Goal: Communication & Community: Answer question/provide support

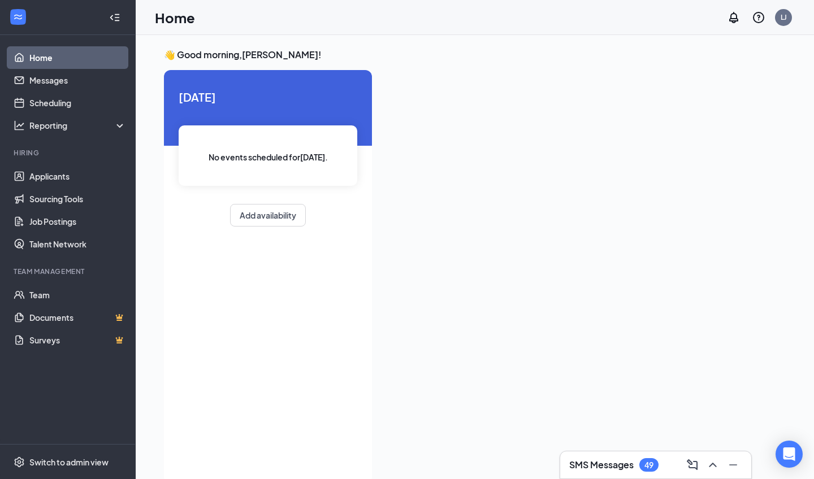
click at [617, 466] on h3 "SMS Messages" at bounding box center [601, 465] width 64 height 12
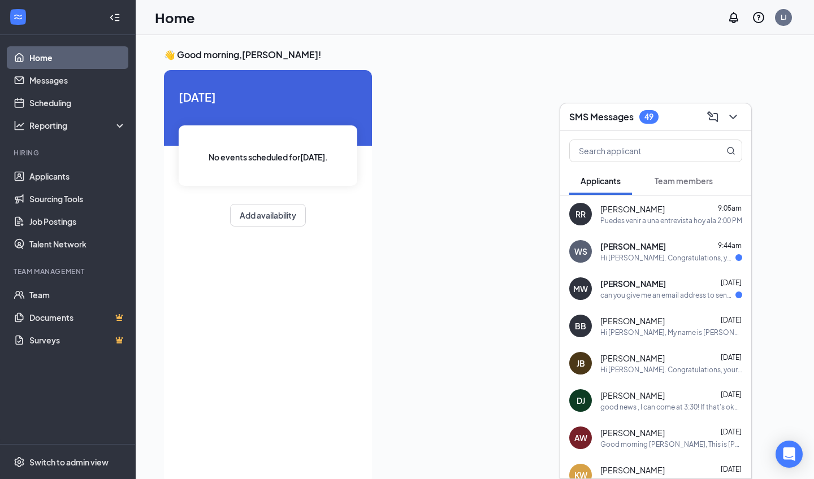
click at [650, 369] on div "Hi [PERSON_NAME]. Congratulations, your meeting with [DEMOGRAPHIC_DATA]-fil-A f…" at bounding box center [671, 370] width 142 height 10
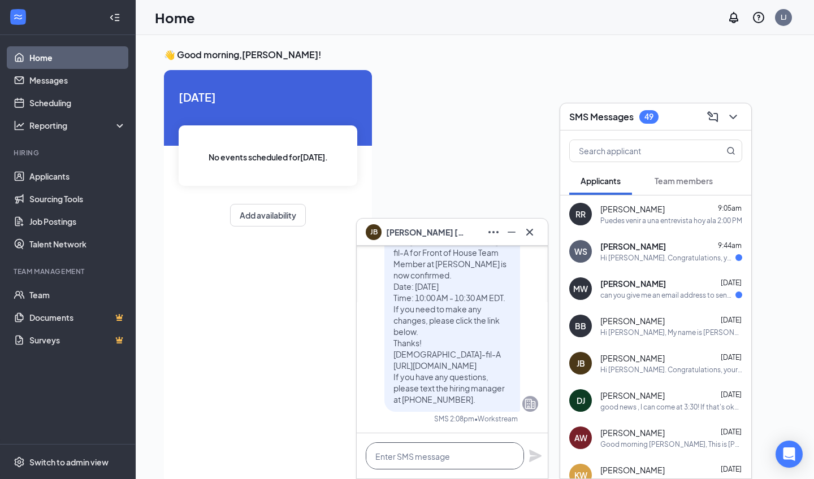
click at [415, 459] on textarea at bounding box center [445, 455] width 158 height 27
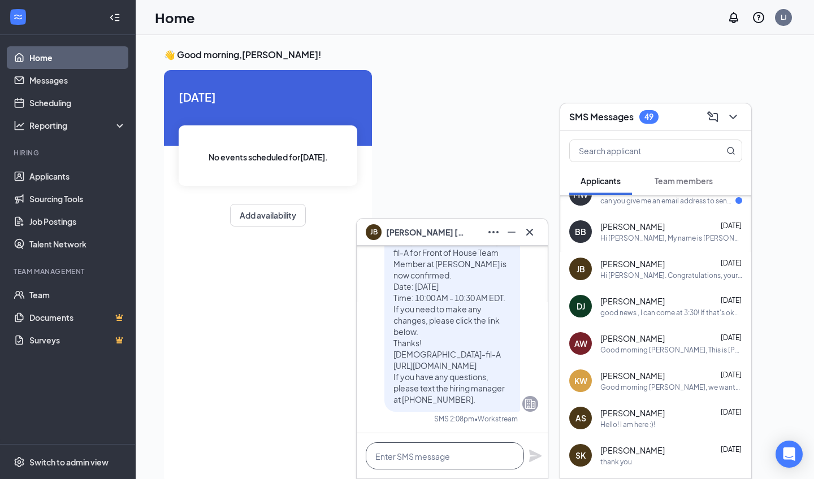
scroll to position [98, 0]
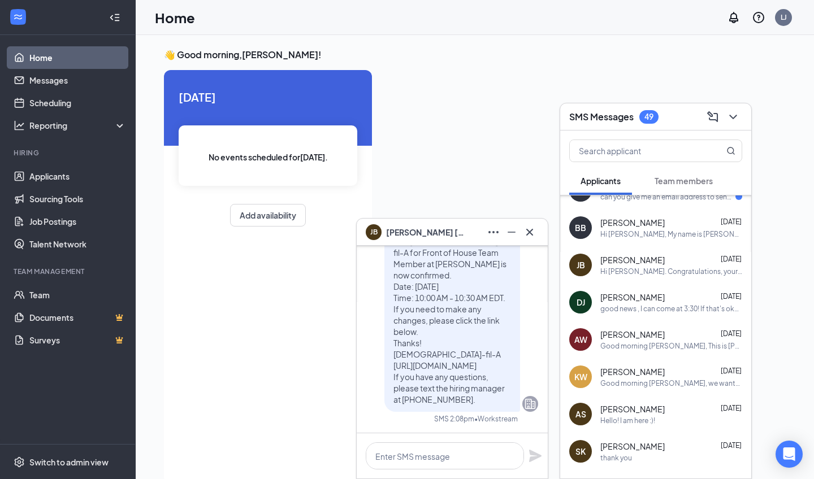
click at [633, 371] on span "[PERSON_NAME]" at bounding box center [632, 371] width 64 height 11
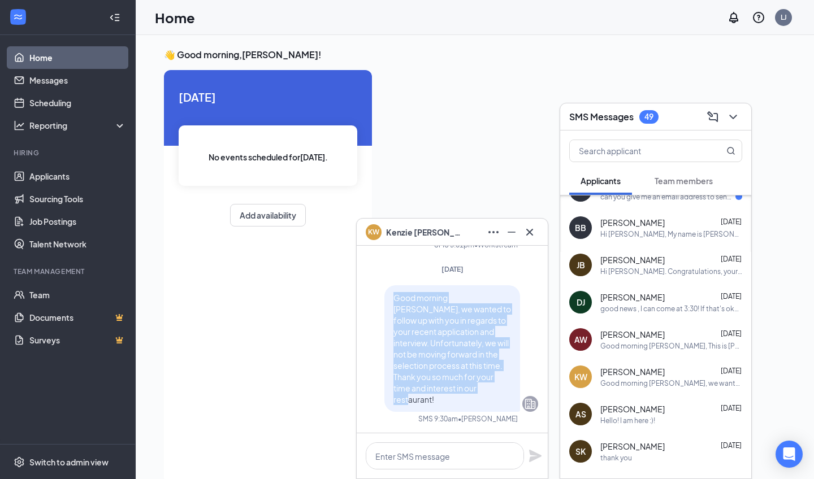
drag, startPoint x: 394, startPoint y: 310, endPoint x: 499, endPoint y: 399, distance: 137.8
click at [499, 399] on p "Good morning [PERSON_NAME], we wanted to follow up with you in regards to your …" at bounding box center [452, 348] width 118 height 113
copy span "Good morning [PERSON_NAME], we wanted to follow up with you in regards to your …"
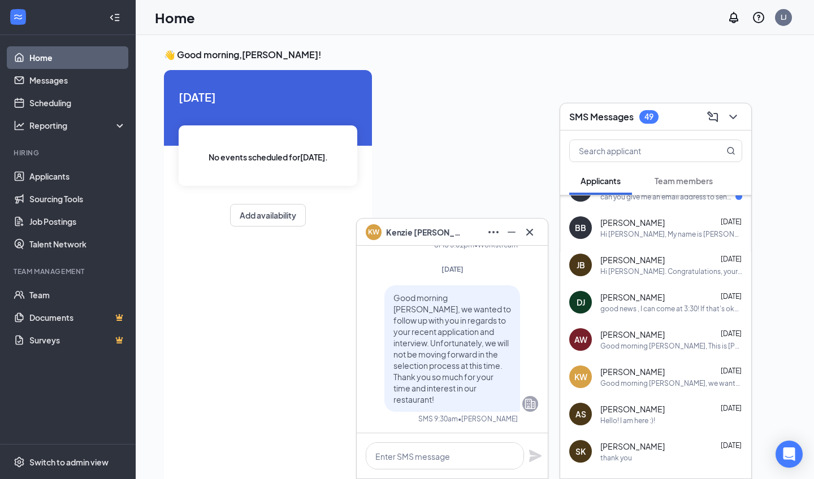
click at [668, 277] on div "[PERSON_NAME] [DATE] Hi [PERSON_NAME]. Congratulations, your meeting with [DEMO…" at bounding box center [655, 264] width 191 height 37
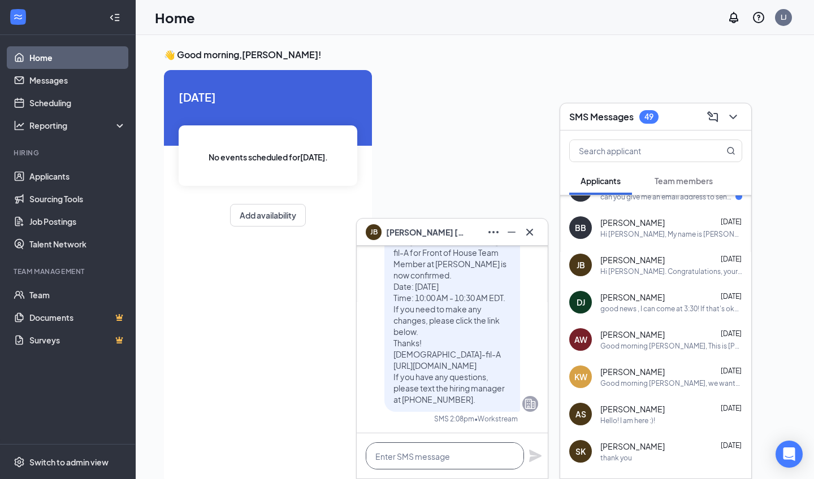
click at [410, 457] on textarea at bounding box center [445, 455] width 158 height 27
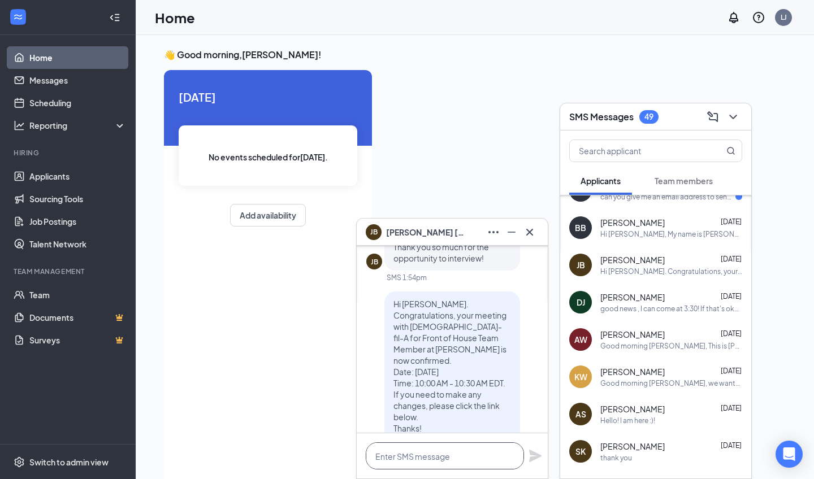
scroll to position [-88, 0]
paste textarea "Good morning [PERSON_NAME], we wanted to follow up with you in regards to your …"
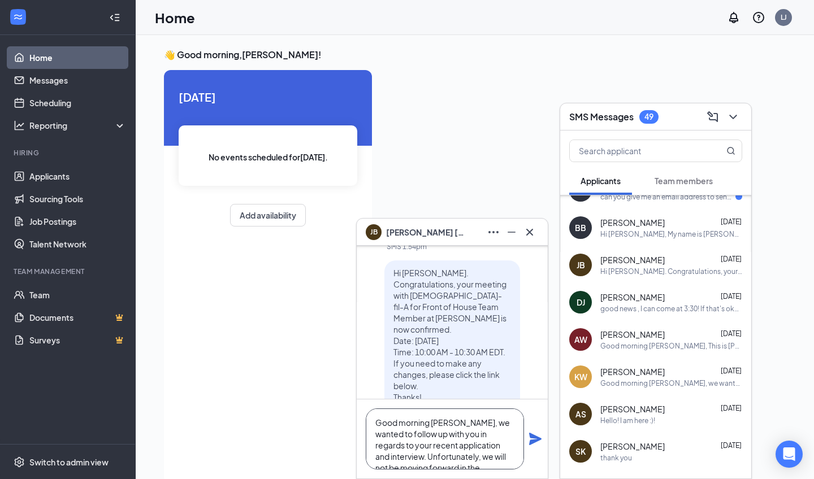
scroll to position [0, 0]
click at [440, 423] on textarea "Good morning [PERSON_NAME], we wanted to follow up with you in regards to your …" at bounding box center [445, 438] width 158 height 61
click at [412, 441] on textarea "Good morning [PERSON_NAME], we wanted to follow up with you in regards to your …" at bounding box center [445, 438] width 158 height 61
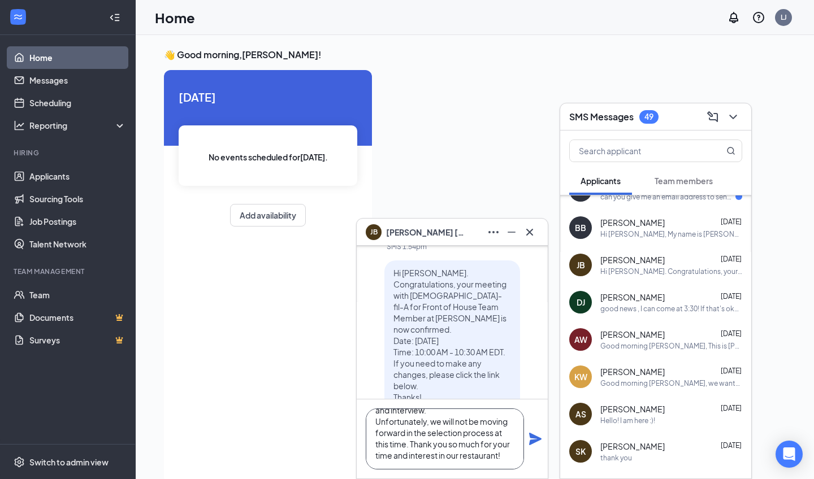
scroll to position [46, 0]
type textarea "Good morning [PERSON_NAME], we wanted to follow up with you in regards to your …"
click at [533, 438] on icon "Plane" at bounding box center [535, 439] width 12 height 12
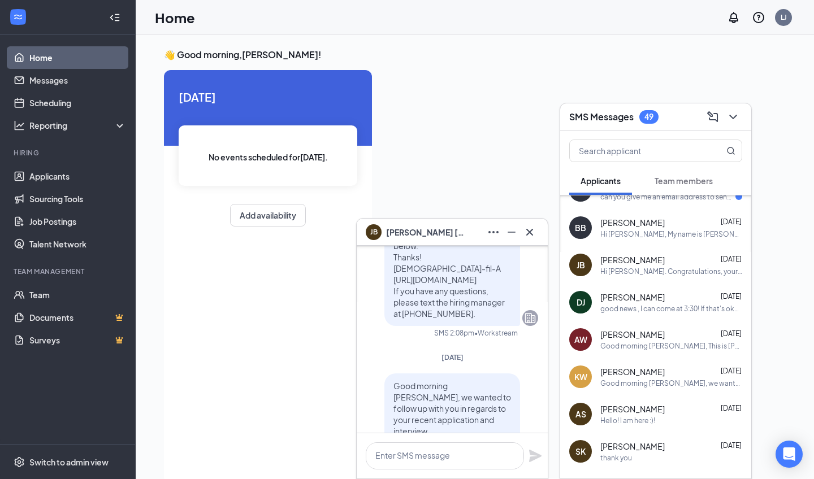
scroll to position [0, 0]
